Goal: Information Seeking & Learning: Learn about a topic

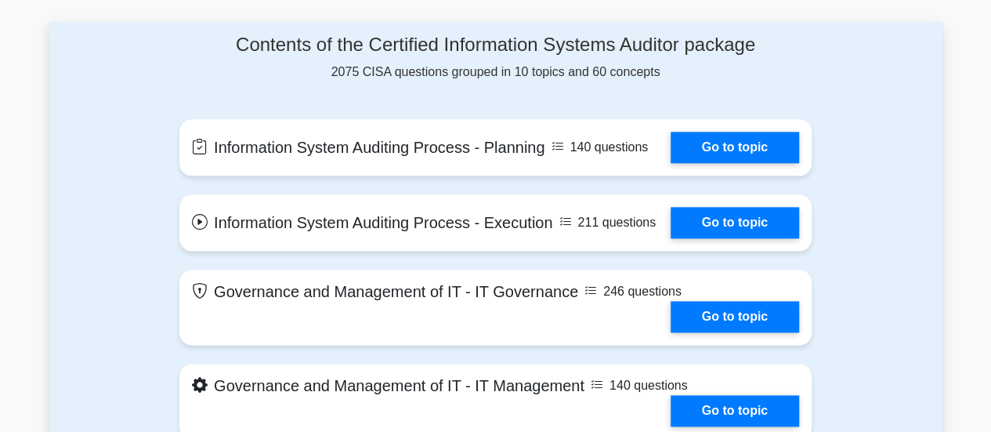
scroll to position [832, 0]
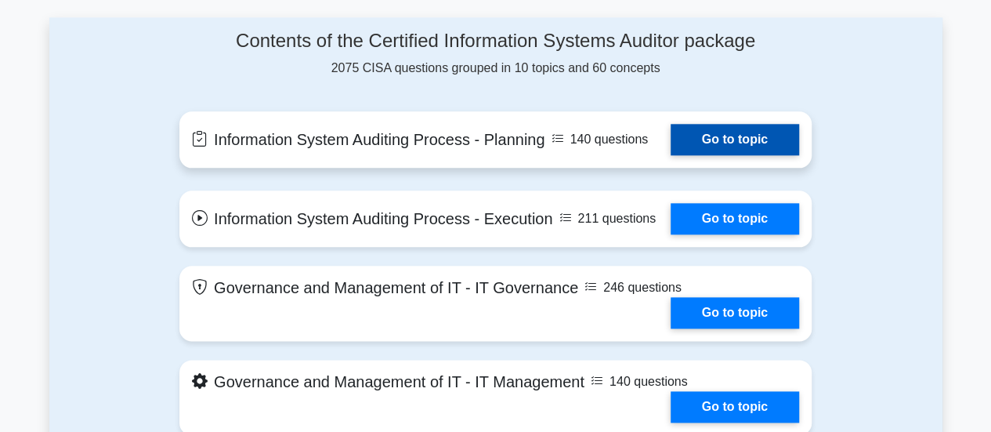
click at [670, 146] on link "Go to topic" at bounding box center [734, 139] width 128 height 31
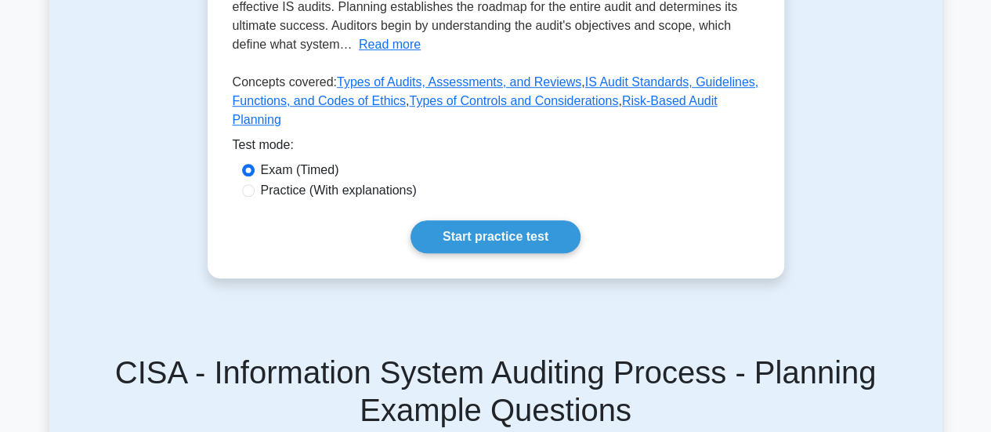
scroll to position [486, 0]
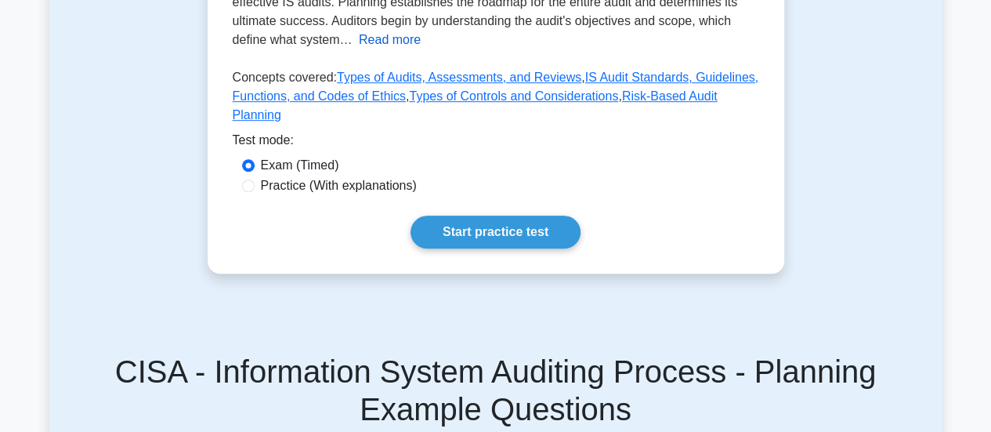
click at [376, 44] on button "Read more" at bounding box center [390, 40] width 62 height 19
click at [305, 41] on button "Read less" at bounding box center [333, 40] width 56 height 19
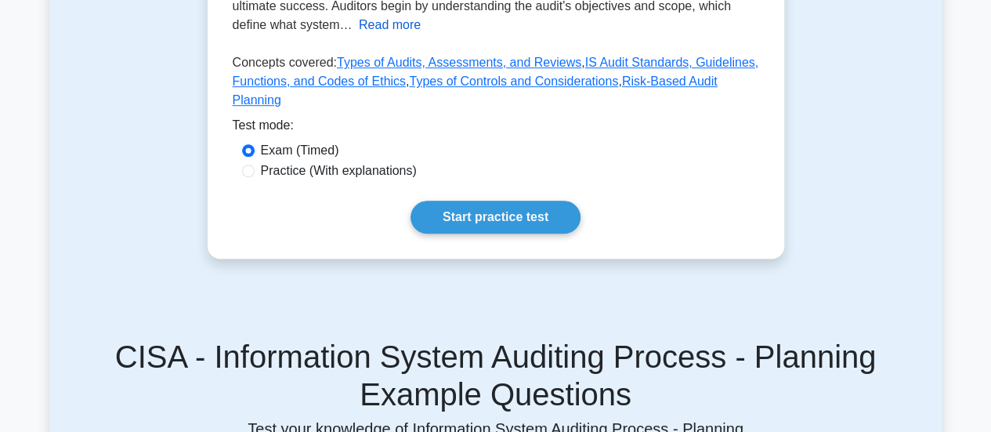
scroll to position [501, 0]
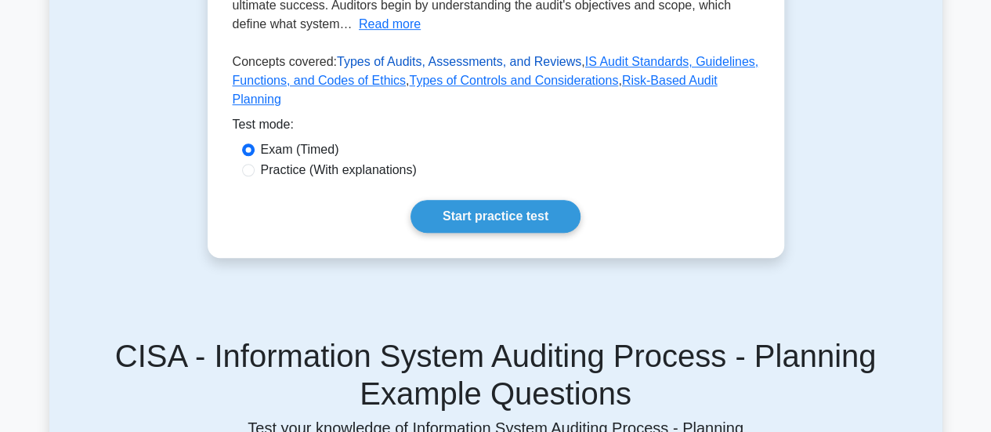
click at [376, 60] on link "Types of Audits, Assessments, and Reviews" at bounding box center [459, 61] width 244 height 13
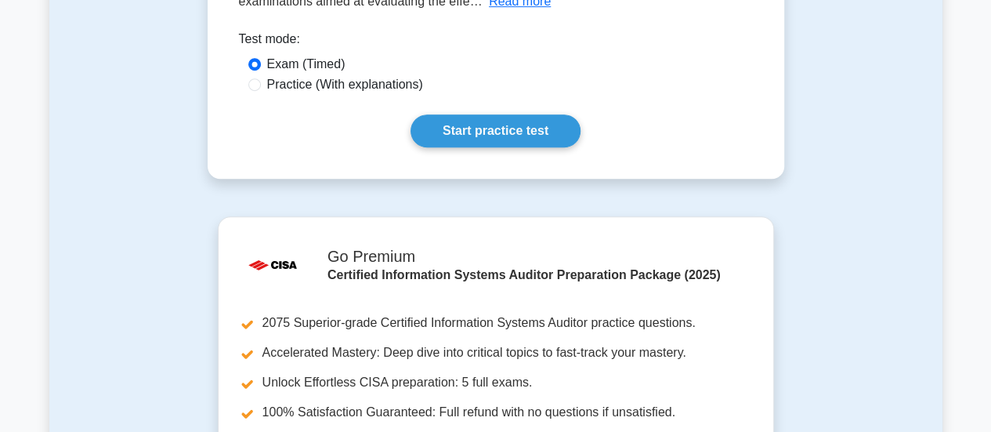
scroll to position [404, 0]
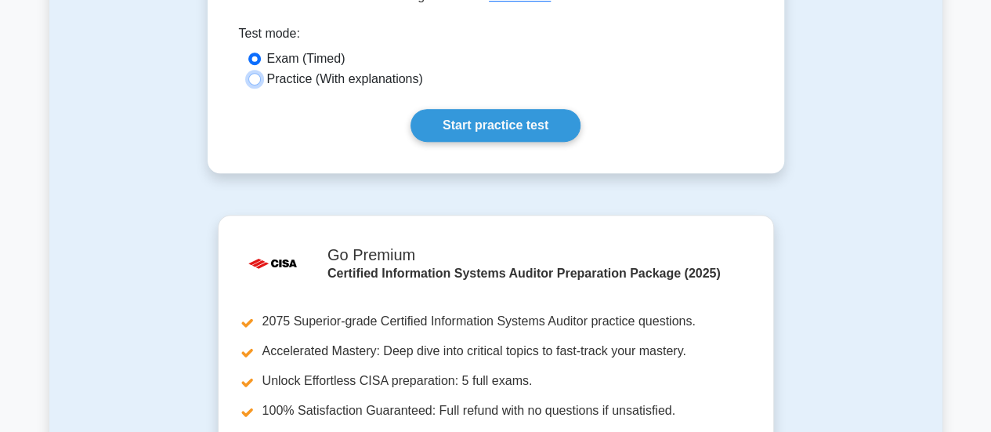
click at [255, 81] on input "Practice (With explanations)" at bounding box center [254, 79] width 13 height 13
radio input "true"
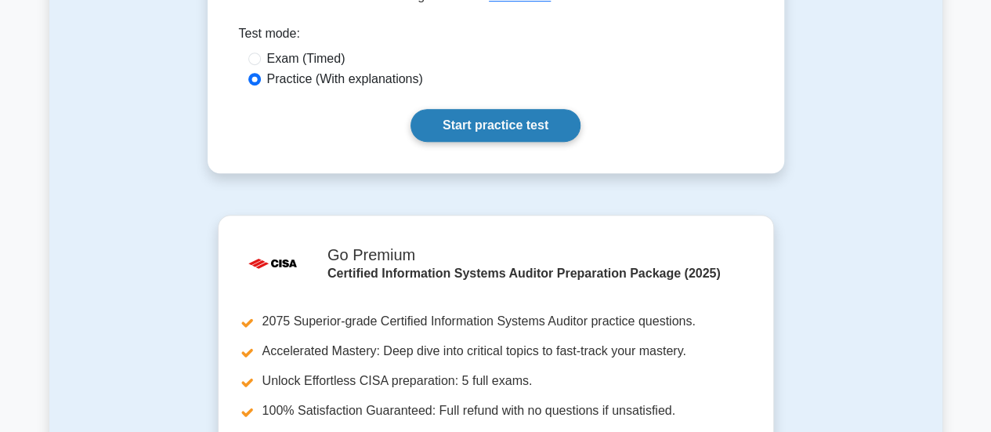
click at [441, 128] on link "Start practice test" at bounding box center [495, 125] width 170 height 33
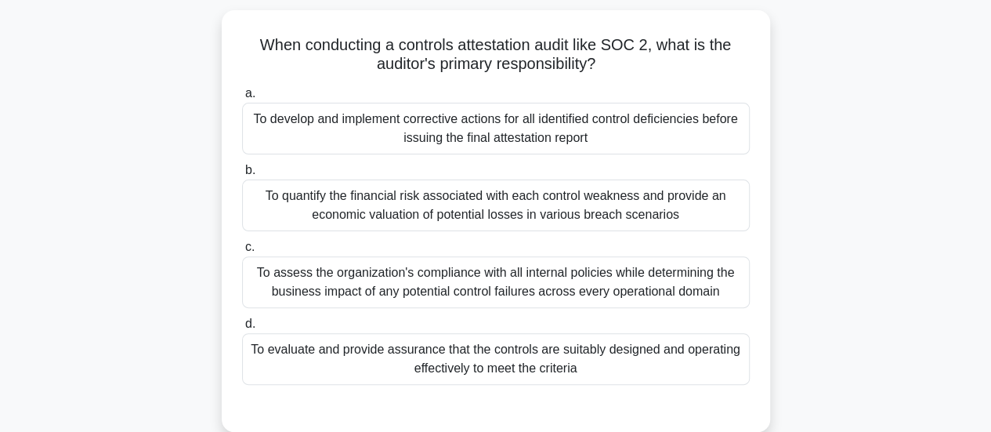
scroll to position [122, 0]
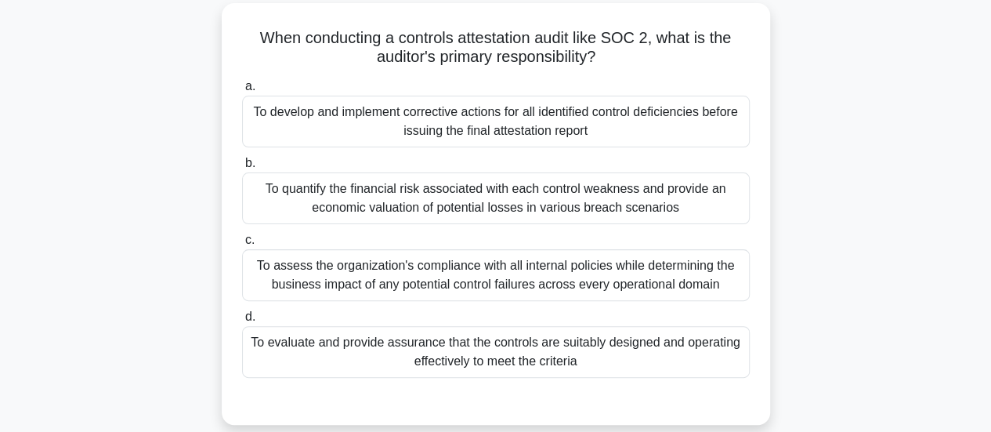
click at [242, 183] on div "To quantify the financial risk associated with each control weakness and provid…" at bounding box center [495, 198] width 507 height 52
click at [242, 168] on input "b. To quantify the financial risk associated with each control weakness and pro…" at bounding box center [242, 163] width 0 height 10
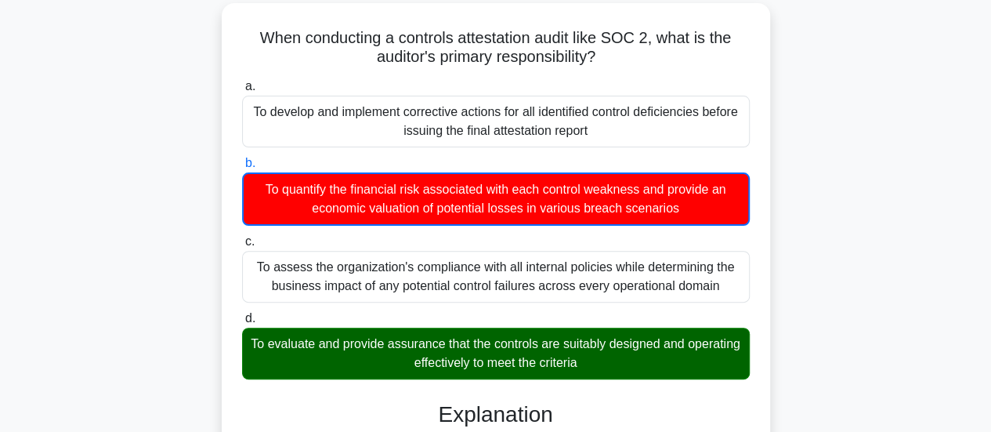
click at [254, 197] on div "To quantify the financial risk associated with each control weakness and provid…" at bounding box center [495, 198] width 507 height 53
click at [242, 168] on input "b. To quantify the financial risk associated with each control weakness and pro…" at bounding box center [242, 163] width 0 height 10
click at [261, 204] on div "To quantify the financial risk associated with each control weakness and provid…" at bounding box center [495, 198] width 507 height 53
click at [242, 168] on input "b. To quantify the financial risk associated with each control weakness and pro…" at bounding box center [242, 163] width 0 height 10
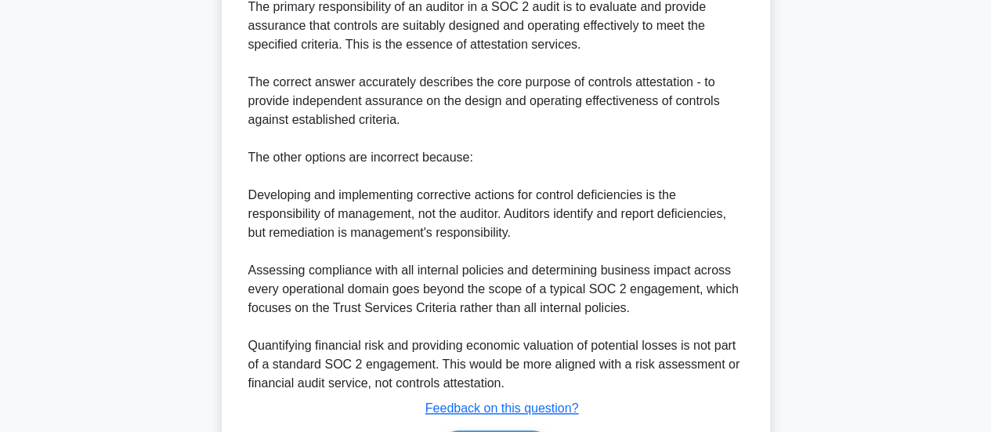
scroll to position [666, 0]
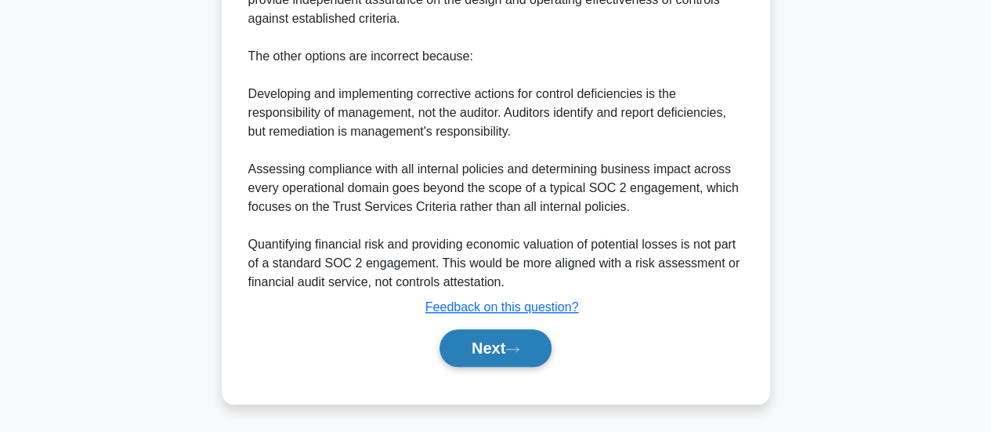
click at [459, 349] on button "Next" at bounding box center [495, 348] width 112 height 38
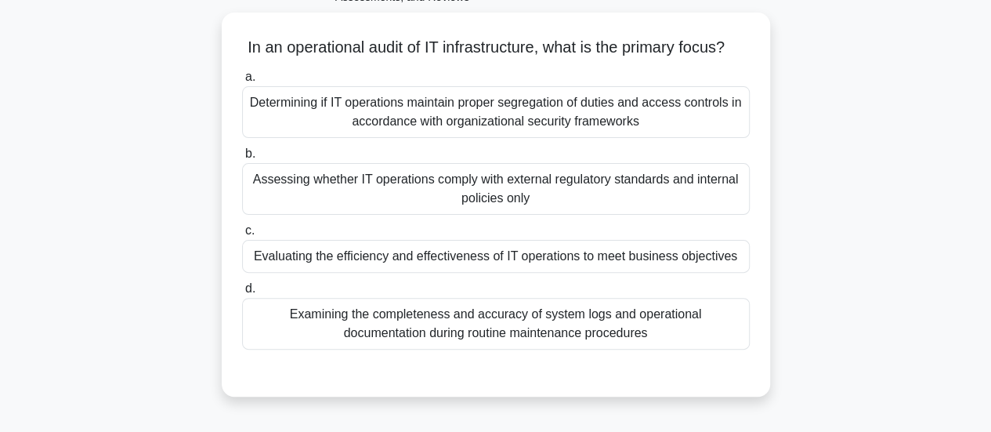
scroll to position [118, 0]
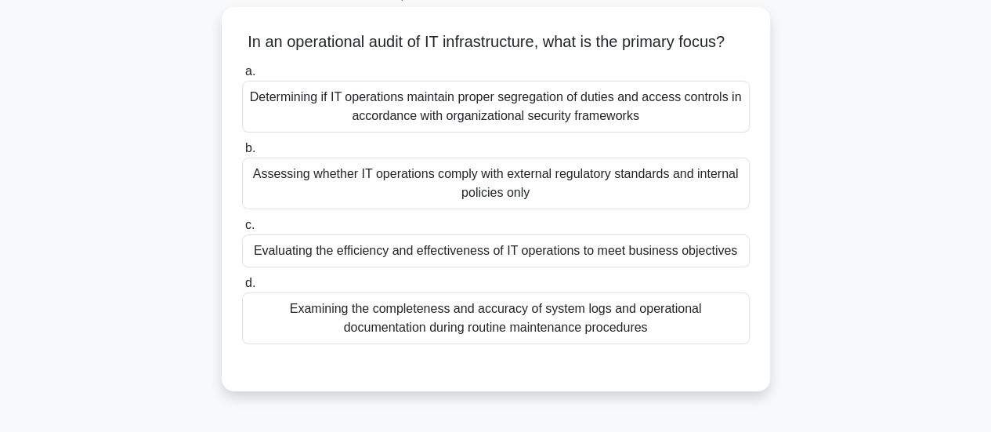
click at [330, 334] on div "Examining the completeness and accuracy of system logs and operational document…" at bounding box center [495, 318] width 507 height 52
click at [242, 288] on input "d. Examining the completeness and accuracy of system logs and operational docum…" at bounding box center [242, 283] width 0 height 10
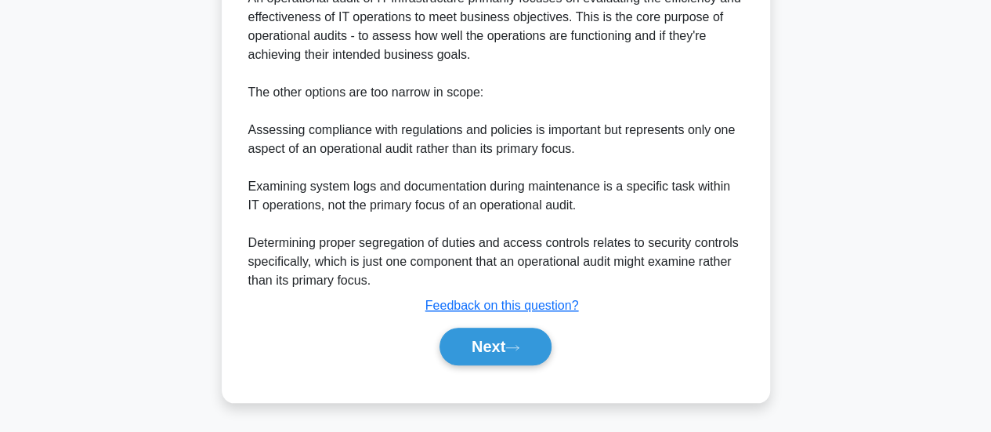
scroll to position [553, 0]
click at [464, 352] on button "Next" at bounding box center [495, 346] width 112 height 38
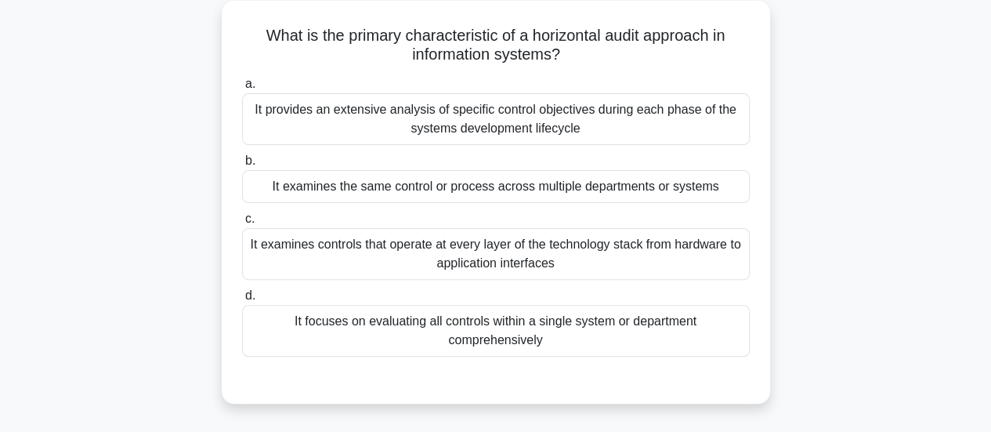
scroll to position [121, 0]
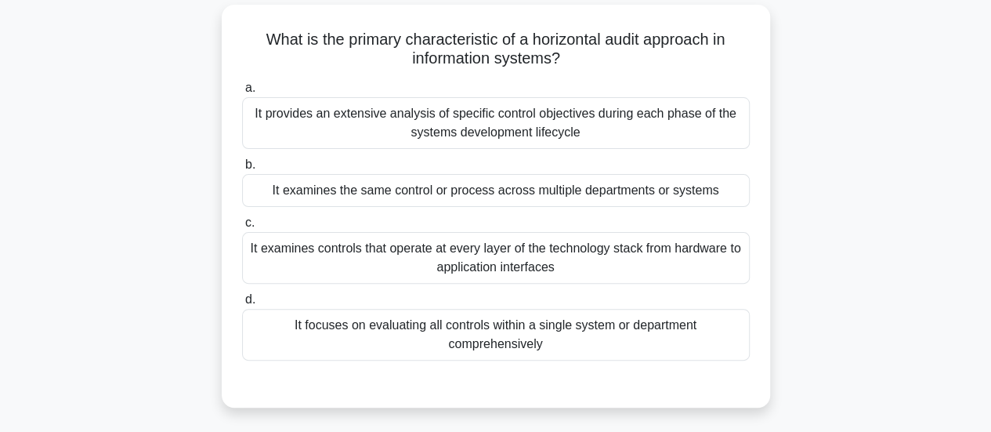
click at [257, 130] on div "It provides an extensive analysis of specific control objectives during each ph…" at bounding box center [495, 123] width 507 height 52
click at [242, 93] on input "a. It provides an extensive analysis of specific control objectives during each…" at bounding box center [242, 88] width 0 height 10
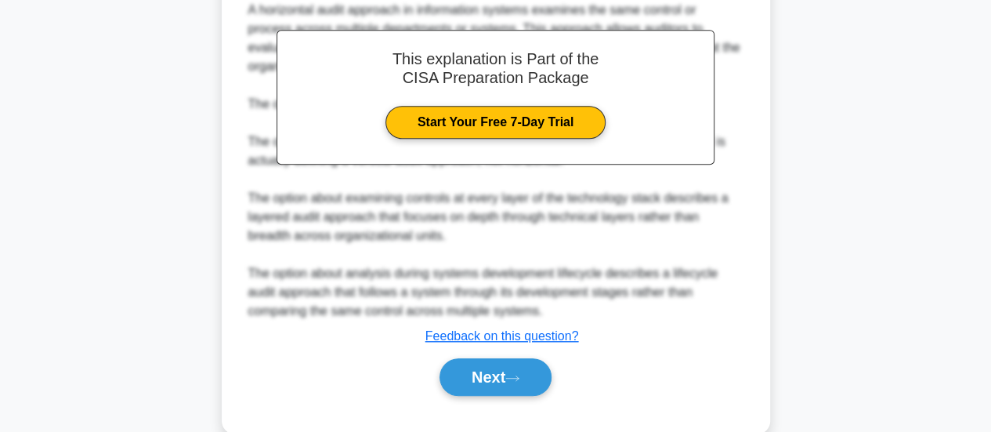
scroll to position [572, 0]
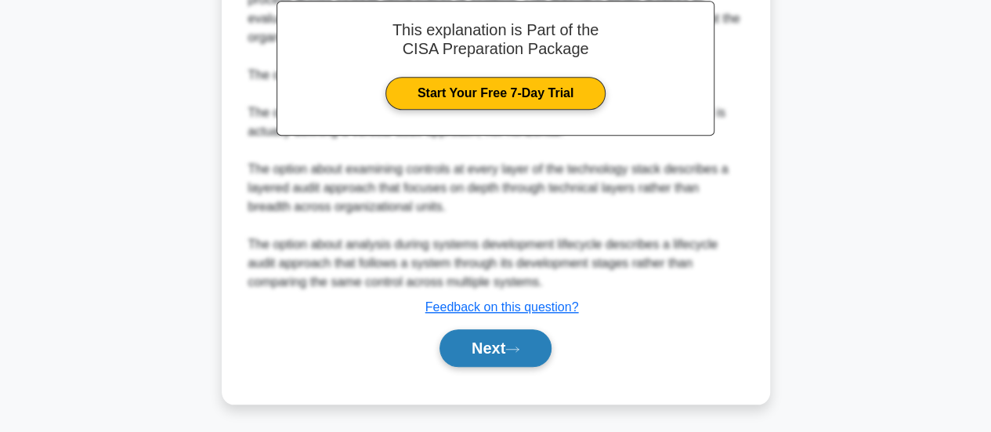
click at [454, 348] on button "Next" at bounding box center [495, 348] width 112 height 38
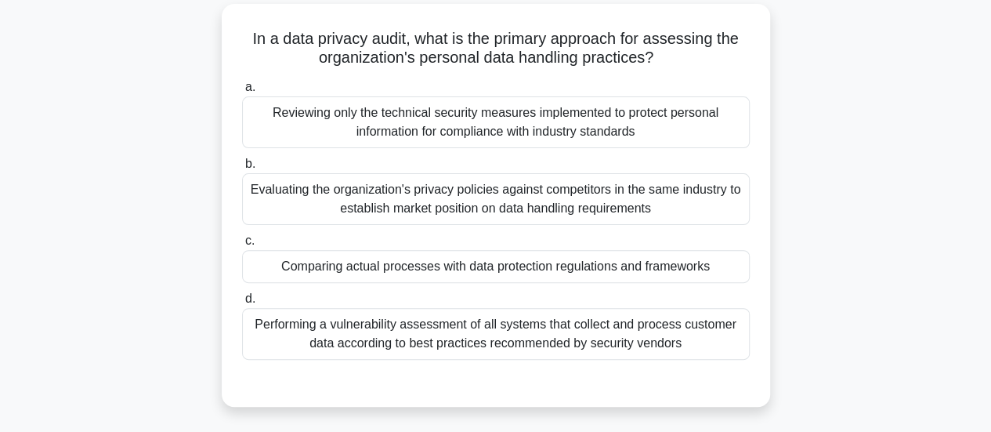
scroll to position [125, 0]
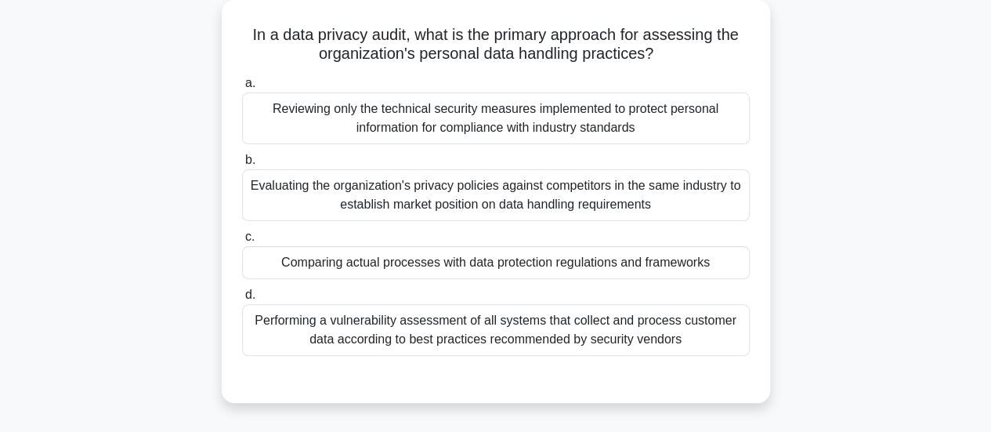
click at [258, 141] on div "Reviewing only the technical security measures implemented to protect personal …" at bounding box center [495, 118] width 507 height 52
click at [242, 88] on input "a. Reviewing only the technical security measures implemented to protect person…" at bounding box center [242, 83] width 0 height 10
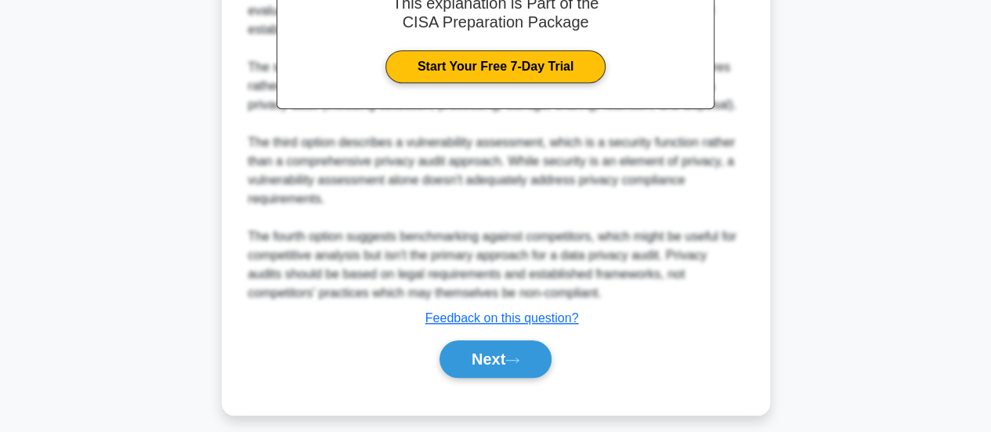
scroll to position [609, 0]
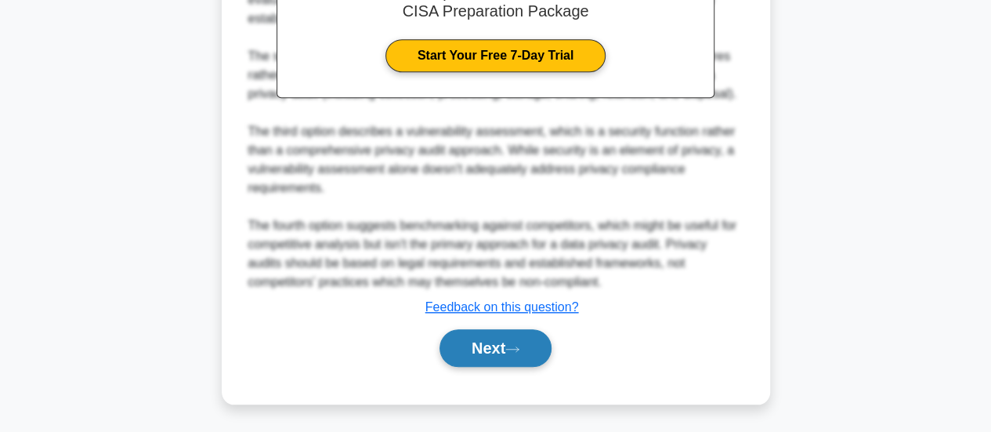
click at [533, 350] on button "Next" at bounding box center [495, 348] width 112 height 38
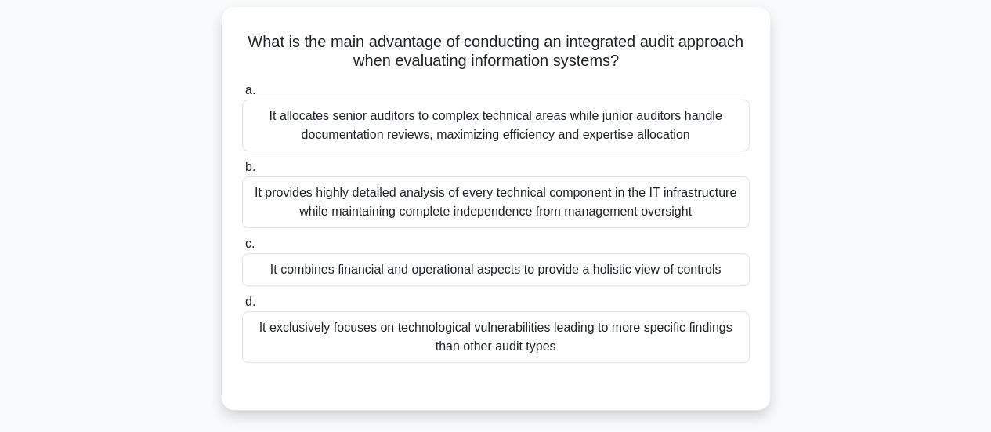
scroll to position [126, 0]
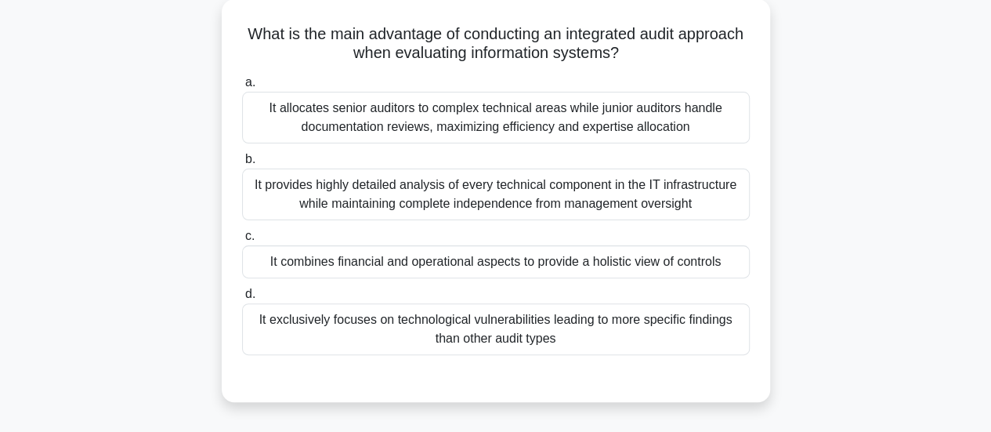
click at [254, 327] on div "It exclusively focuses on technological vulnerabilities leading to more specifi…" at bounding box center [495, 329] width 507 height 52
click at [242, 299] on input "d. It exclusively focuses on technological vulnerabilities leading to more spec…" at bounding box center [242, 294] width 0 height 10
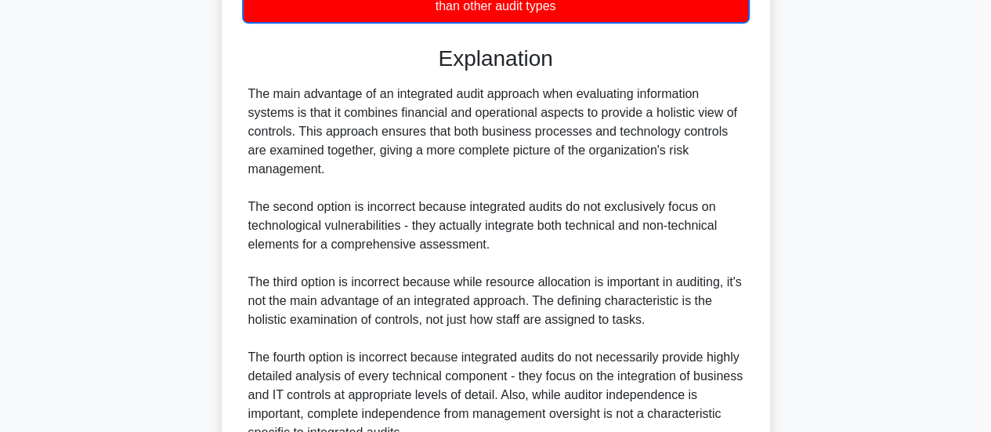
scroll to position [609, 0]
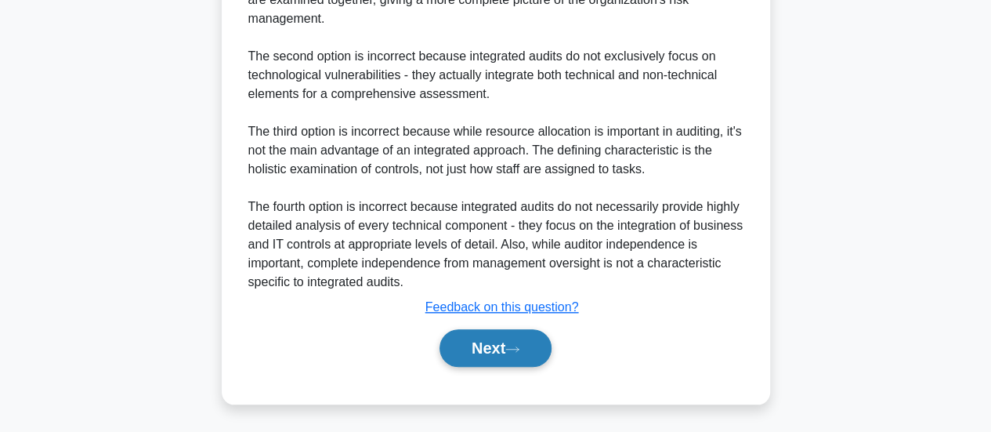
click at [481, 352] on button "Next" at bounding box center [495, 348] width 112 height 38
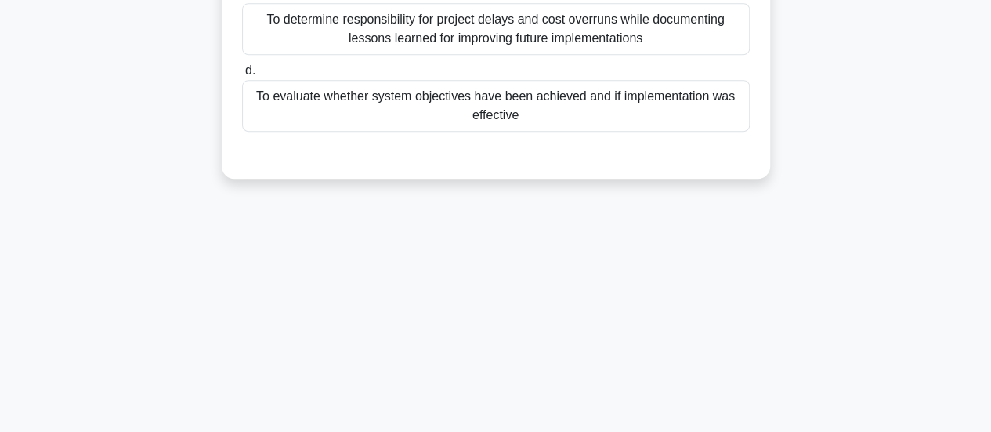
scroll to position [414, 0]
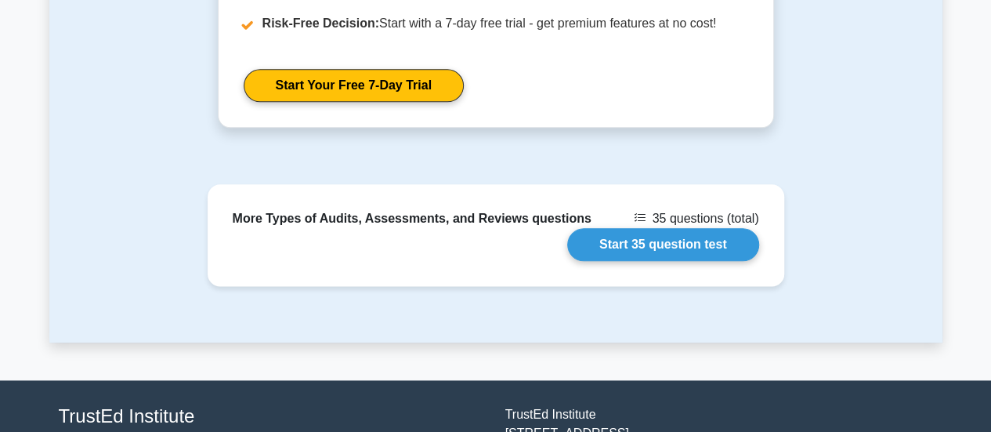
scroll to position [852, 0]
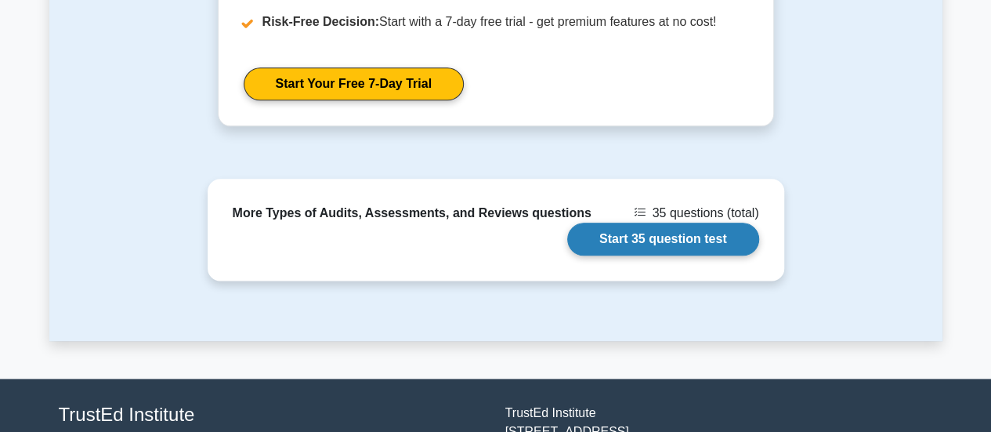
click at [606, 241] on link "Start 35 question test" at bounding box center [663, 238] width 192 height 33
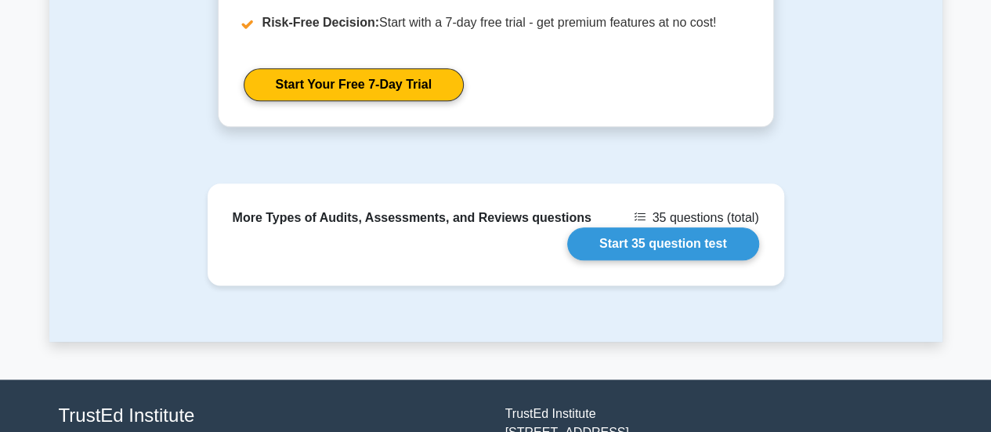
scroll to position [852, 0]
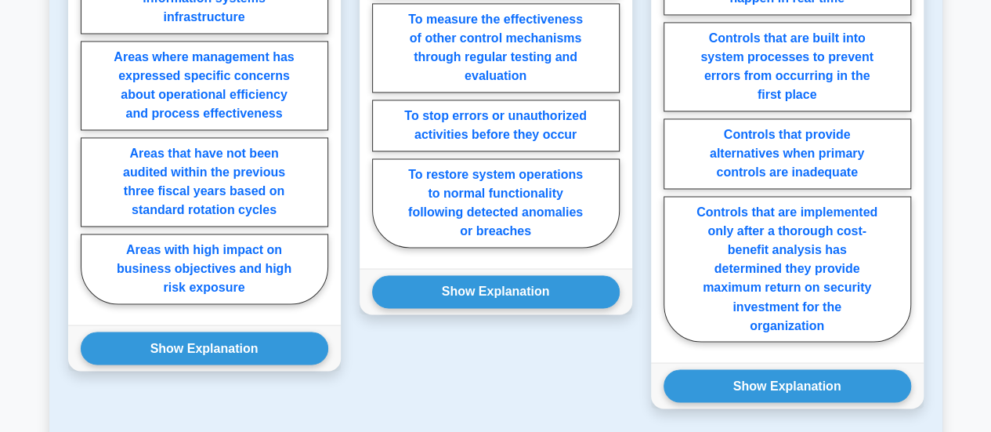
scroll to position [1151, 0]
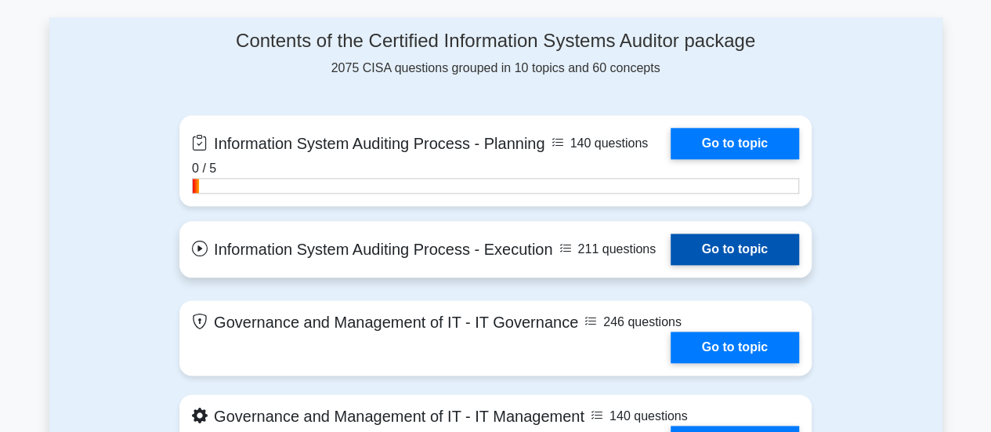
click at [670, 247] on link "Go to topic" at bounding box center [734, 248] width 128 height 31
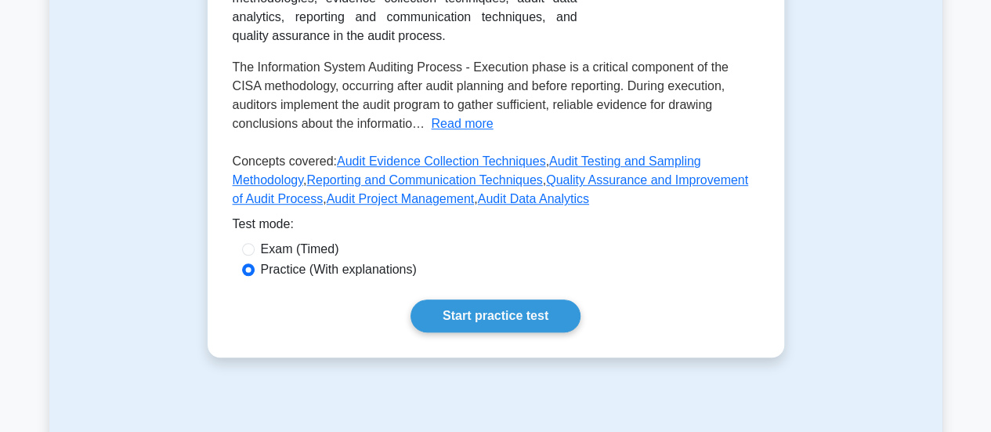
scroll to position [426, 0]
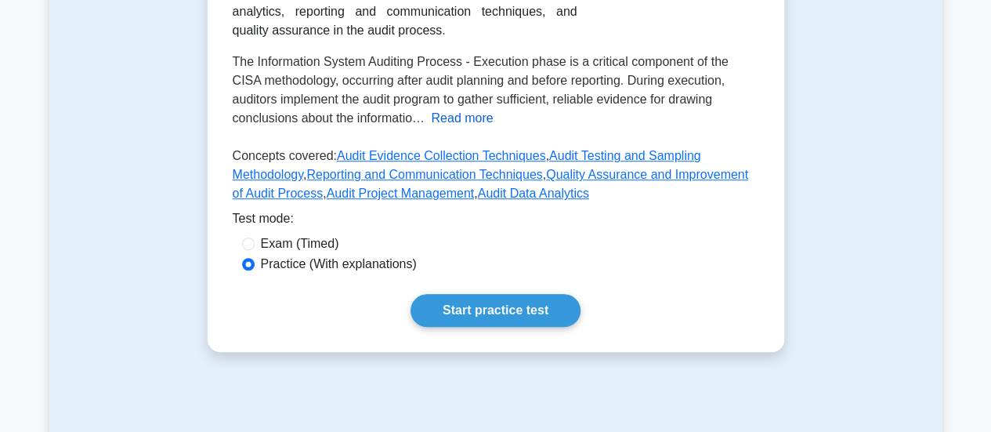
click at [431, 119] on button "Read more" at bounding box center [462, 118] width 62 height 19
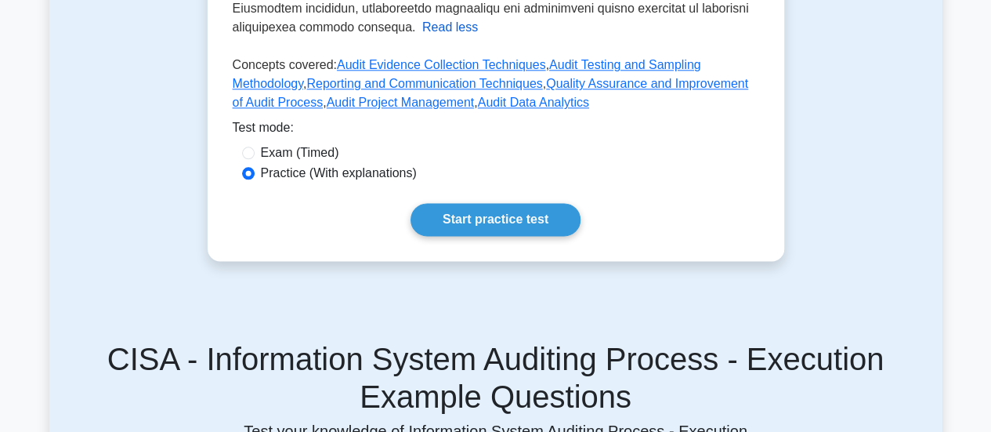
scroll to position [913, 0]
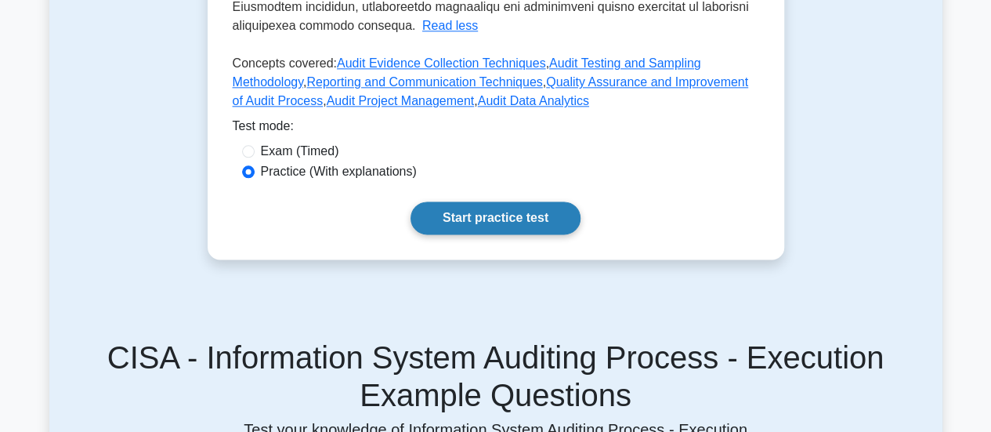
click at [478, 209] on link "Start practice test" at bounding box center [495, 217] width 170 height 33
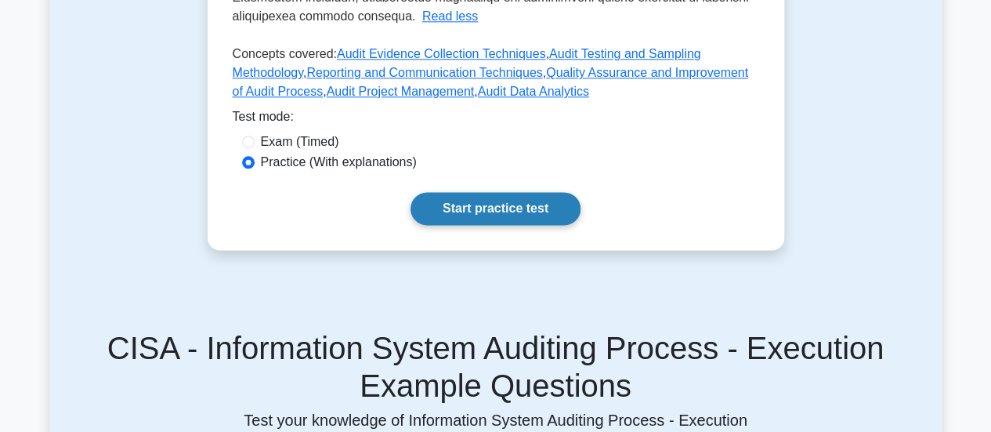
scroll to position [931, 0]
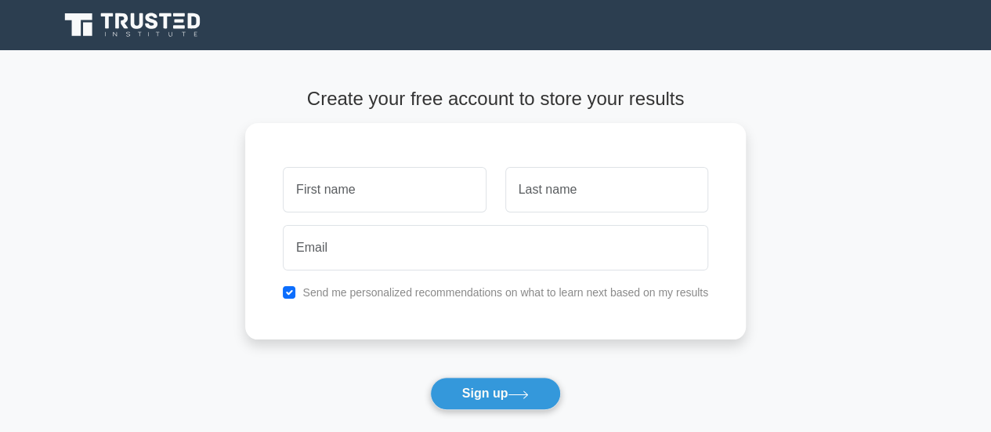
type input "h"
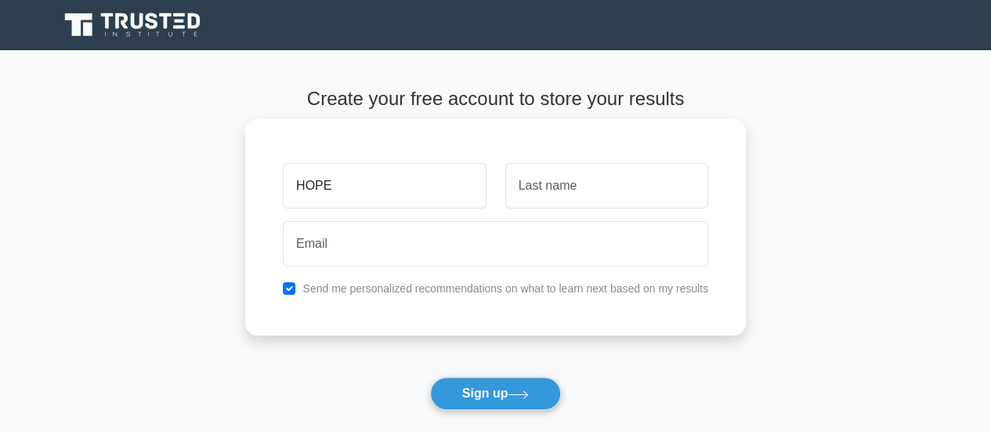
type input "HOPE"
click at [590, 197] on input "text" at bounding box center [606, 185] width 203 height 45
type input "SINGANO"
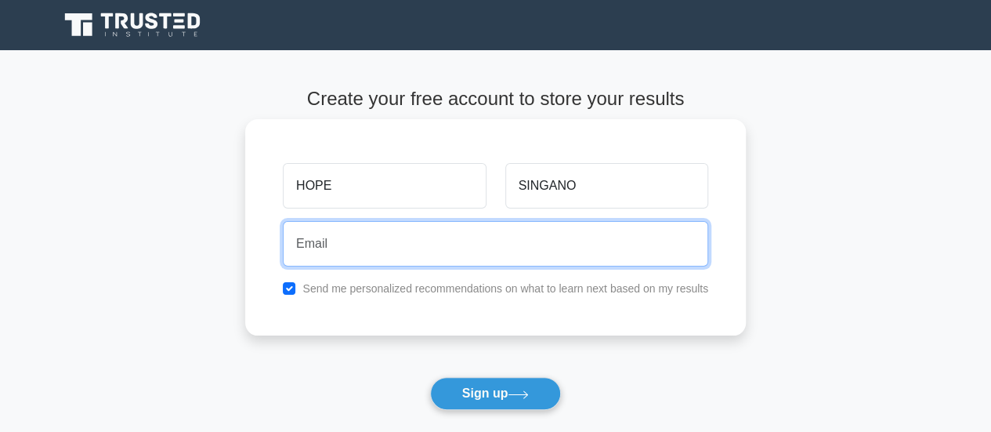
click at [401, 244] on input "email" at bounding box center [495, 243] width 425 height 45
type input "hope.singano@gmail.com"
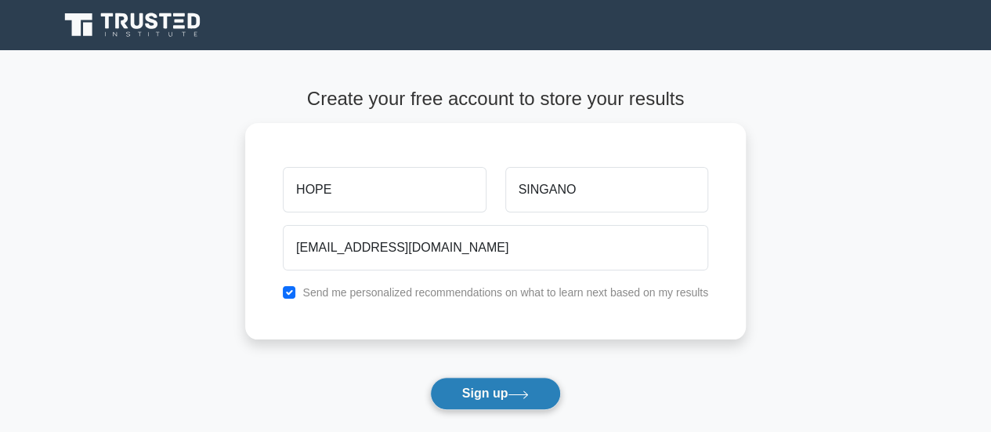
click at [467, 391] on button "Sign up" at bounding box center [496, 393] width 132 height 33
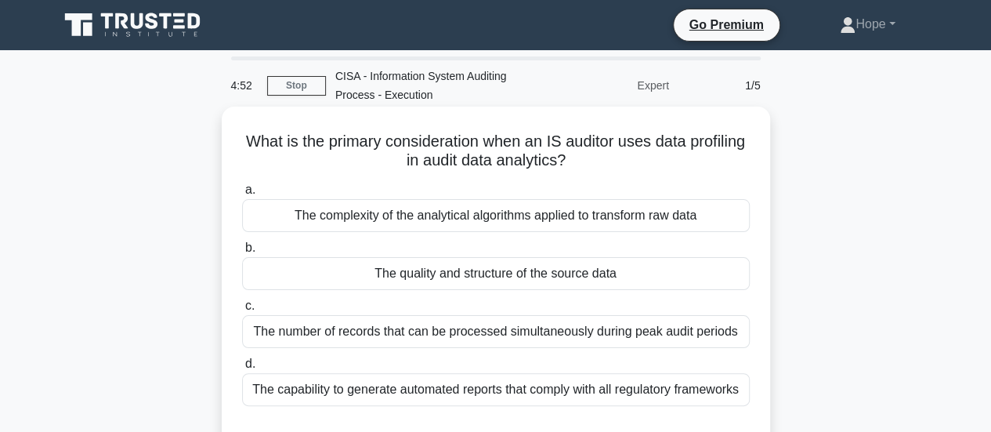
click at [490, 278] on div "The quality and structure of the source data" at bounding box center [495, 273] width 507 height 33
click at [242, 253] on input "b. The quality and structure of the source data" at bounding box center [242, 248] width 0 height 10
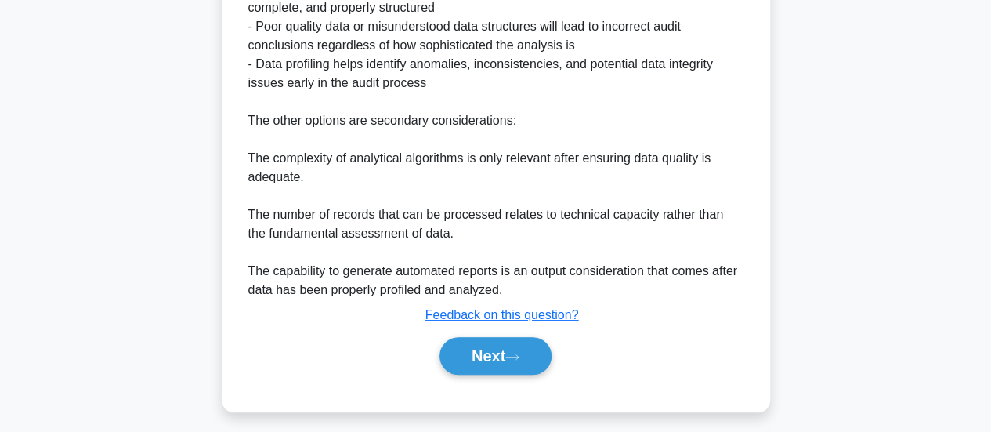
scroll to position [569, 0]
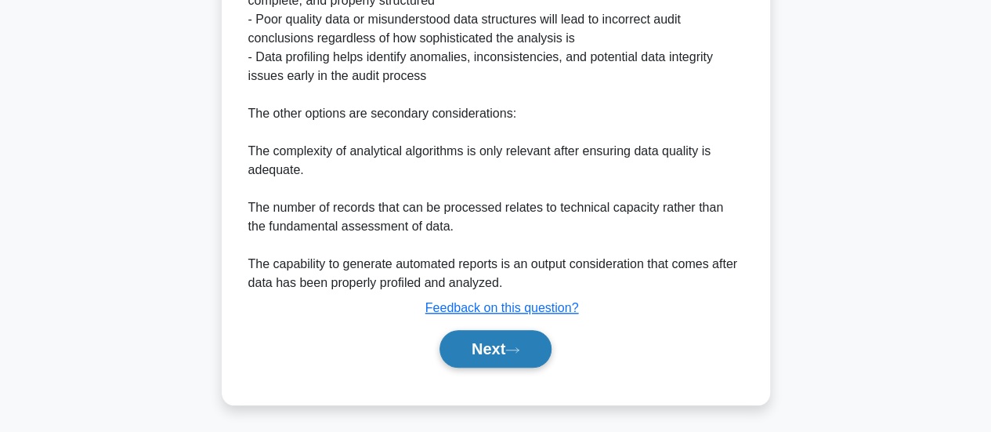
click at [480, 350] on button "Next" at bounding box center [495, 349] width 112 height 38
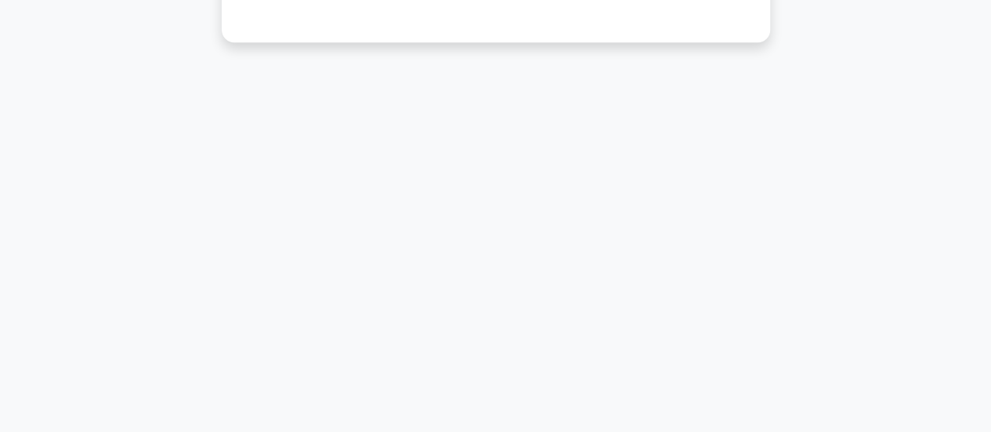
scroll to position [37, 0]
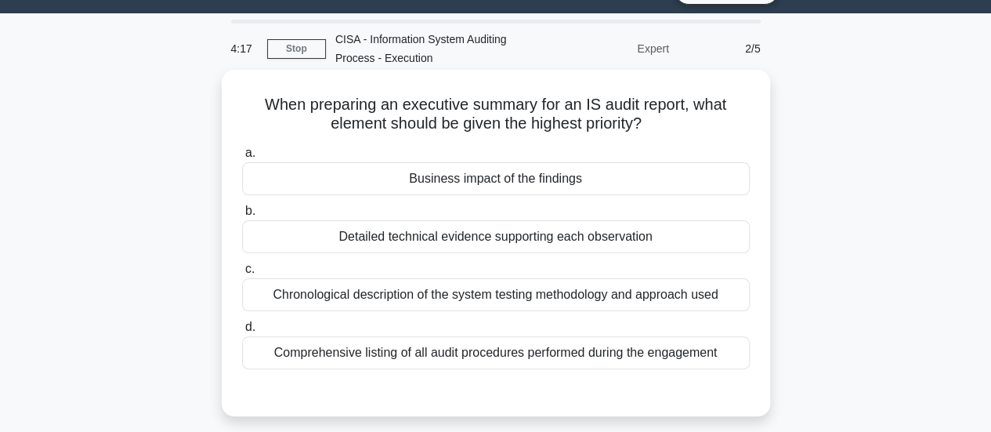
click at [689, 235] on div "Detailed technical evidence supporting each observation" at bounding box center [495, 236] width 507 height 33
click at [242, 216] on input "b. Detailed technical evidence supporting each observation" at bounding box center [242, 211] width 0 height 10
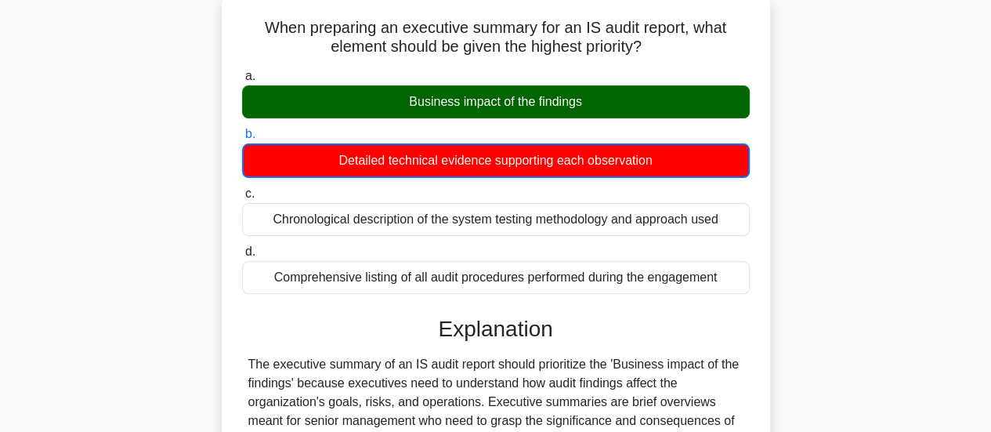
scroll to position [121, 0]
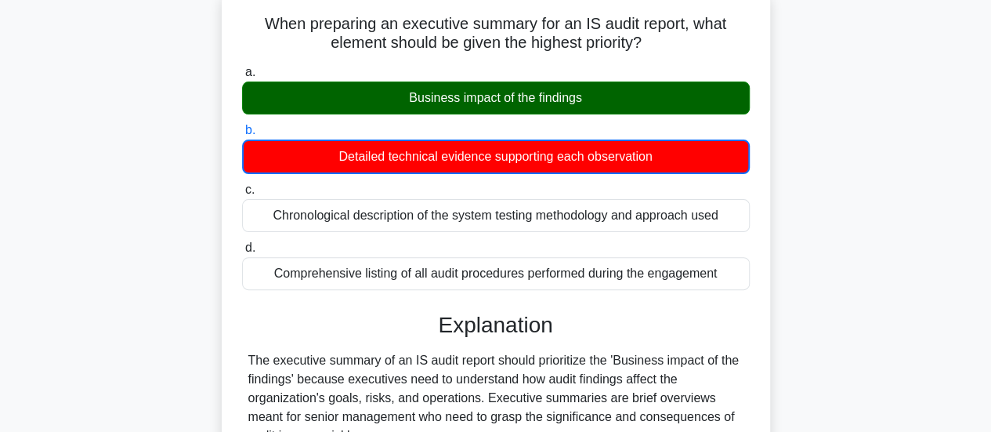
drag, startPoint x: 995, startPoint y: 220, endPoint x: 882, endPoint y: 18, distance: 231.4
click at [882, 18] on div "When preparing an executive summary for an IS audit report, what element should…" at bounding box center [495, 414] width 893 height 850
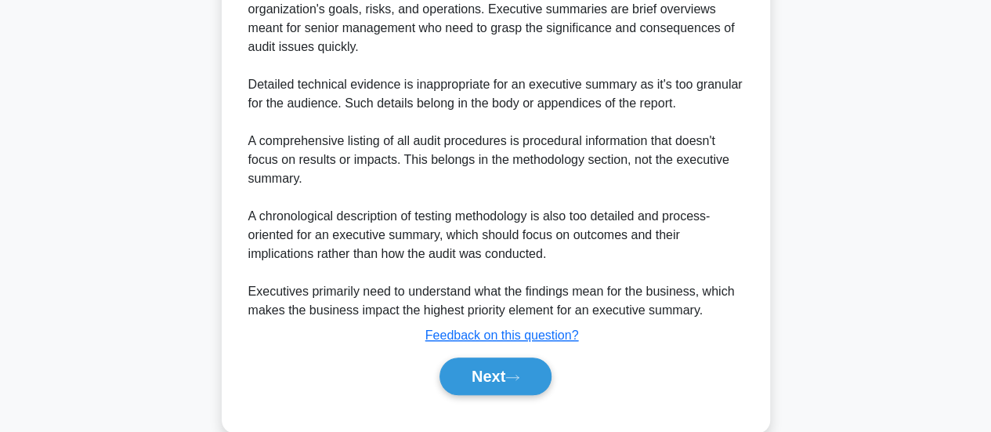
scroll to position [521, 0]
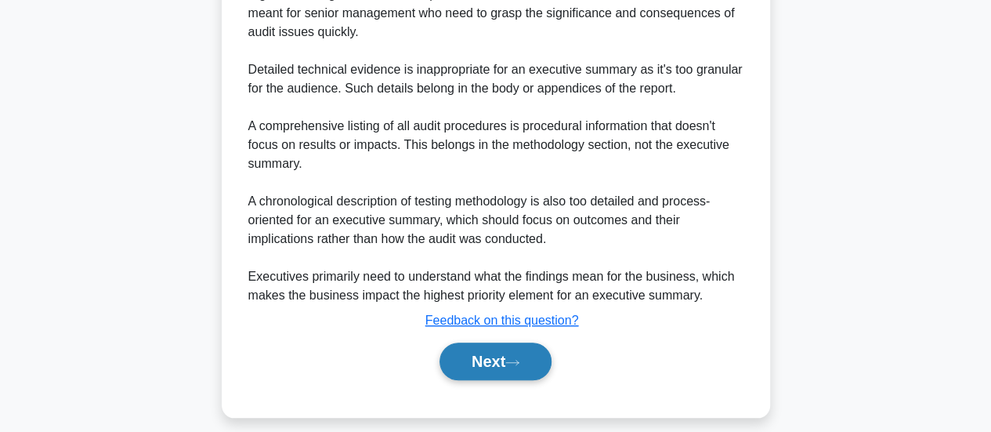
click at [503, 356] on button "Next" at bounding box center [495, 361] width 112 height 38
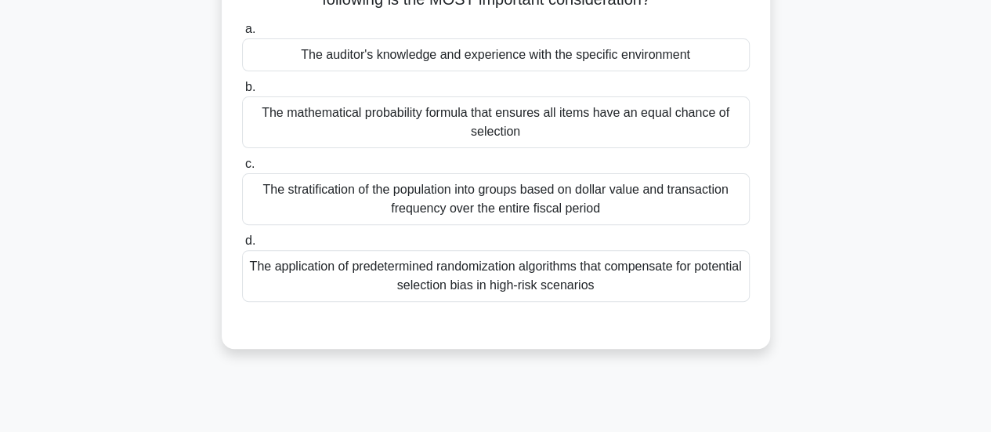
scroll to position [163, 0]
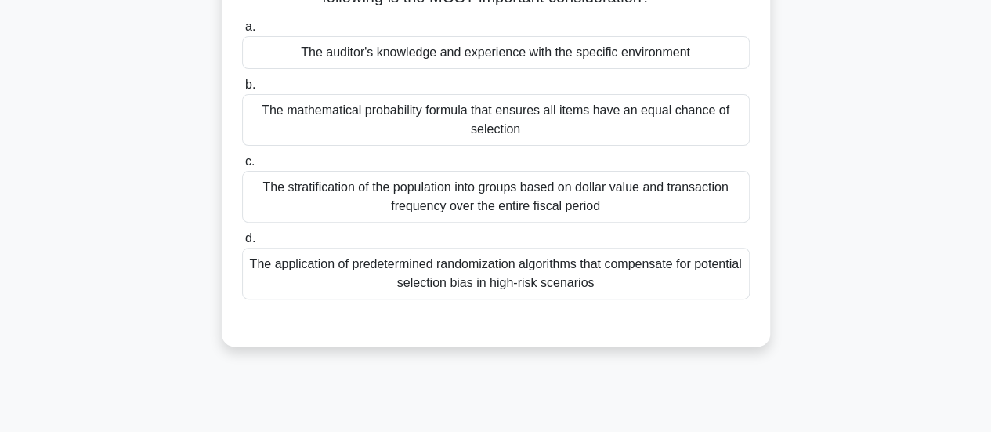
click at [613, 56] on div "The auditor's knowledge and experience with the specific environment" at bounding box center [495, 52] width 507 height 33
click at [242, 32] on input "a. The auditor's knowledge and experience with the specific environment" at bounding box center [242, 27] width 0 height 10
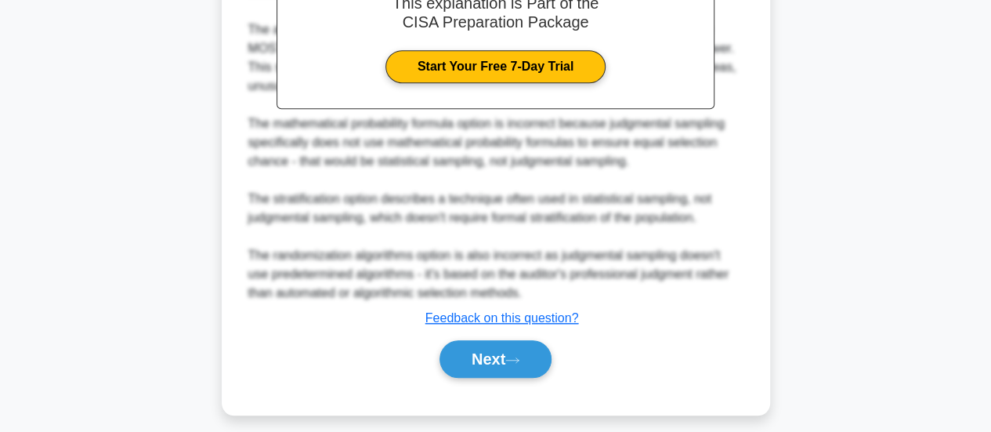
scroll to position [588, 0]
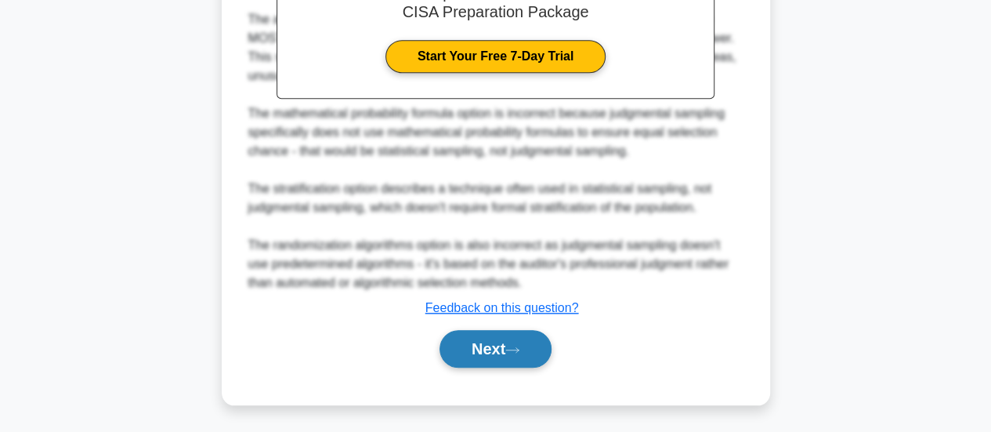
click at [487, 345] on button "Next" at bounding box center [495, 349] width 112 height 38
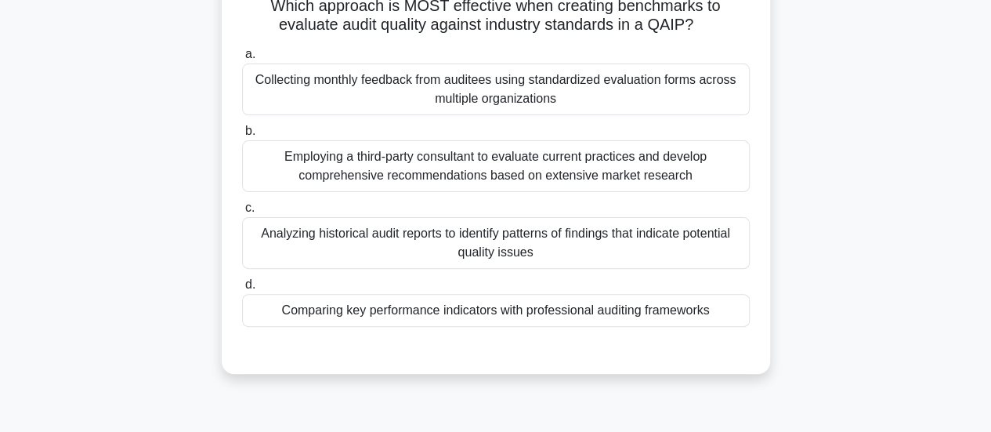
scroll to position [136, 0]
click at [574, 317] on div "Comparing key performance indicators with professional auditing frameworks" at bounding box center [495, 309] width 507 height 33
click at [242, 289] on input "d. Comparing key performance indicators with professional auditing frameworks" at bounding box center [242, 284] width 0 height 10
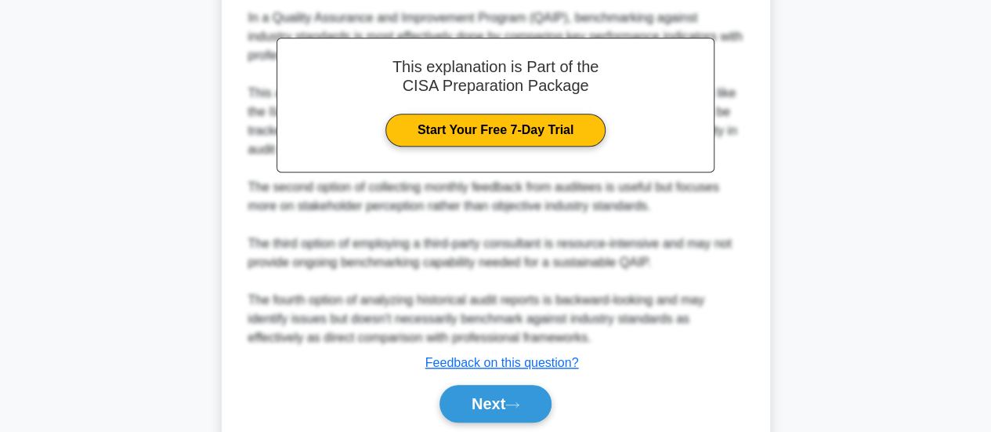
scroll to position [569, 0]
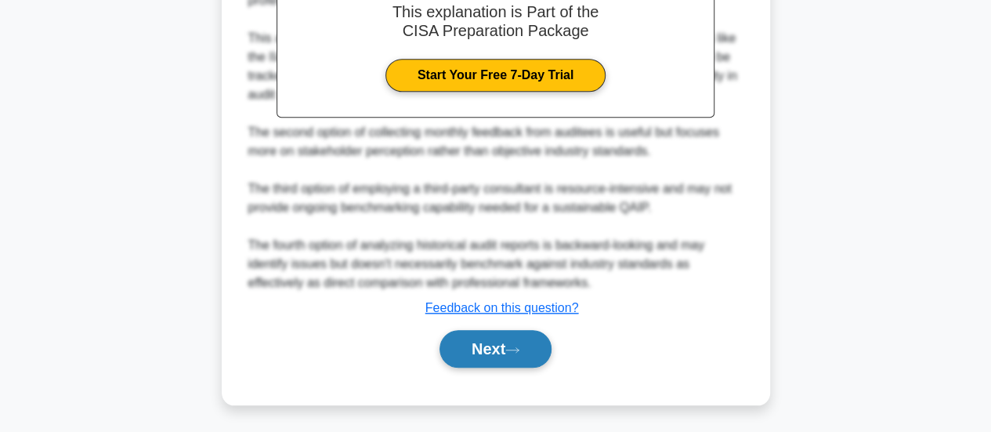
click at [478, 345] on button "Next" at bounding box center [495, 349] width 112 height 38
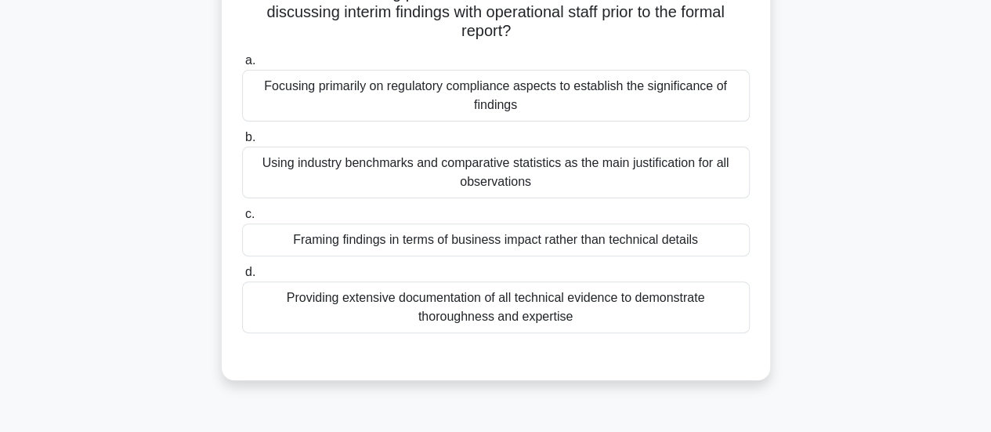
scroll to position [160, 0]
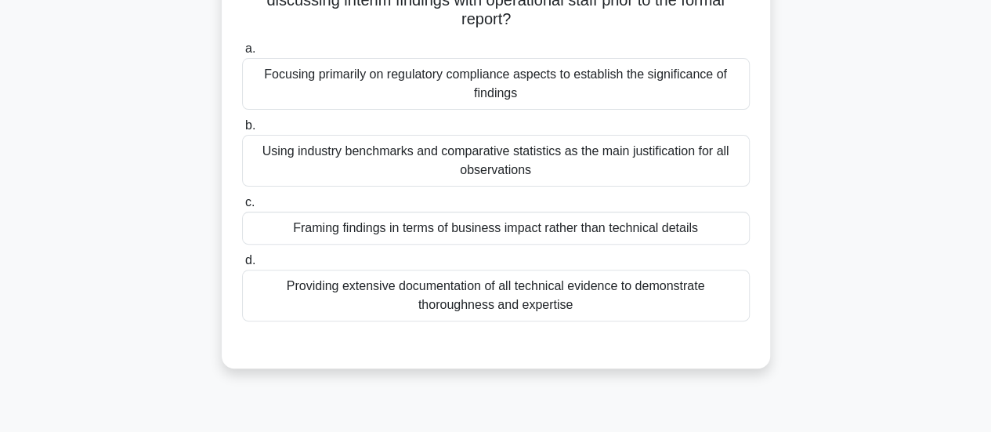
click at [659, 227] on div "Framing findings in terms of business impact rather than technical details" at bounding box center [495, 227] width 507 height 33
click at [242, 208] on input "c. Framing findings in terms of business impact rather than technical details" at bounding box center [242, 202] width 0 height 10
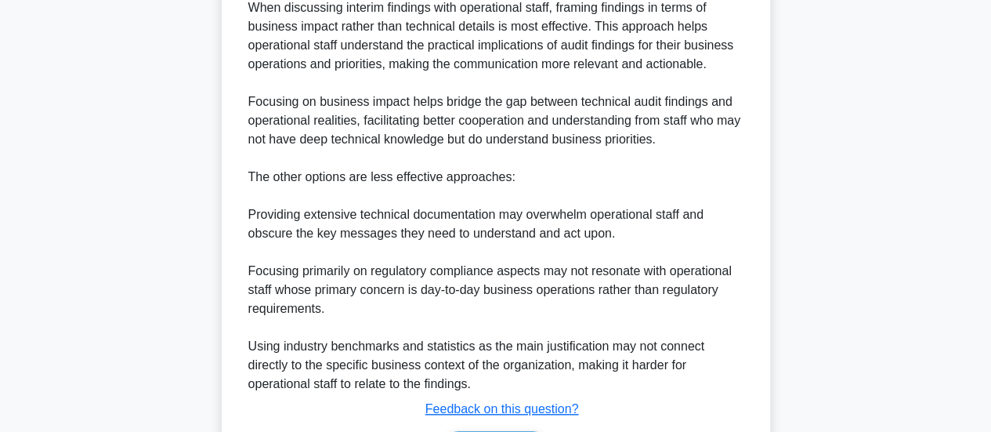
scroll to position [645, 0]
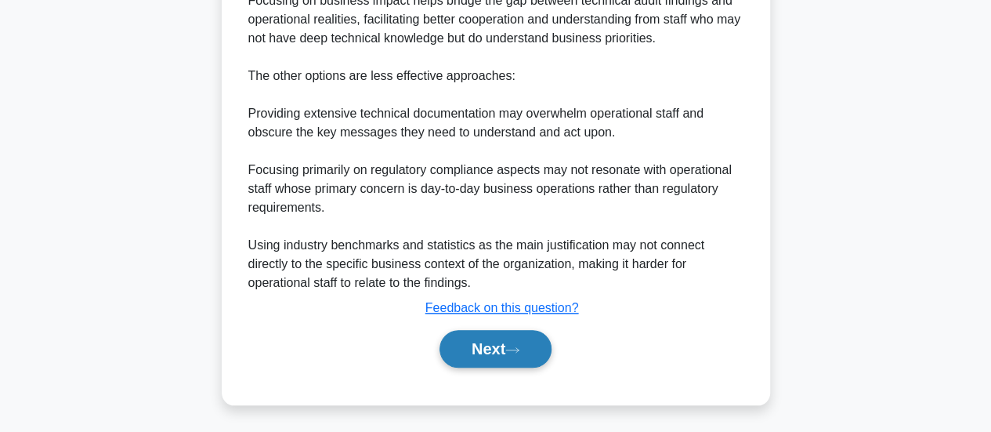
click at [497, 342] on button "Next" at bounding box center [495, 349] width 112 height 38
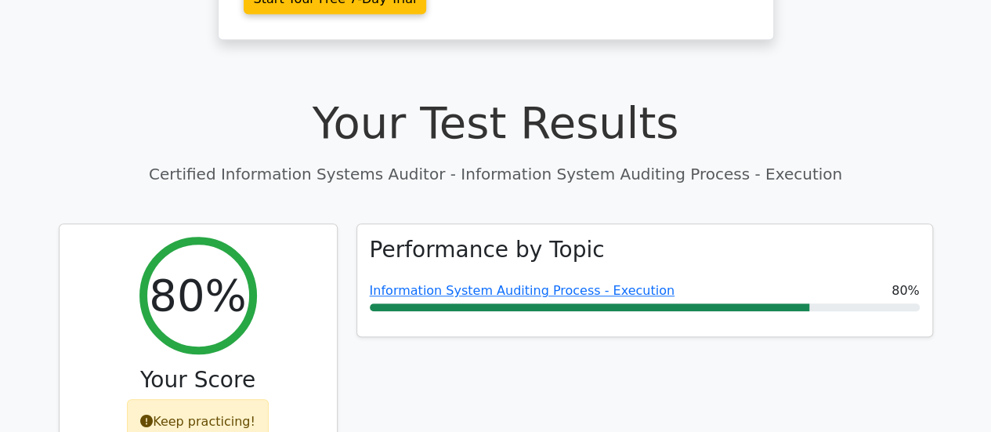
scroll to position [458, 0]
